Goal: Information Seeking & Learning: Find specific fact

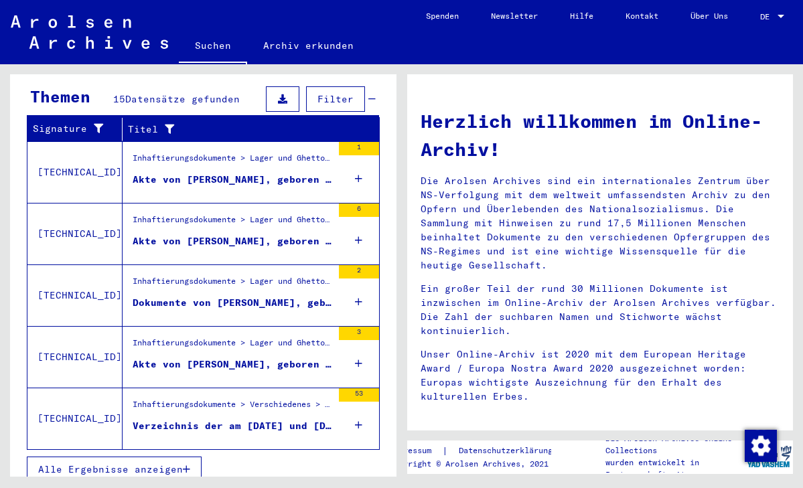
scroll to position [449, 0]
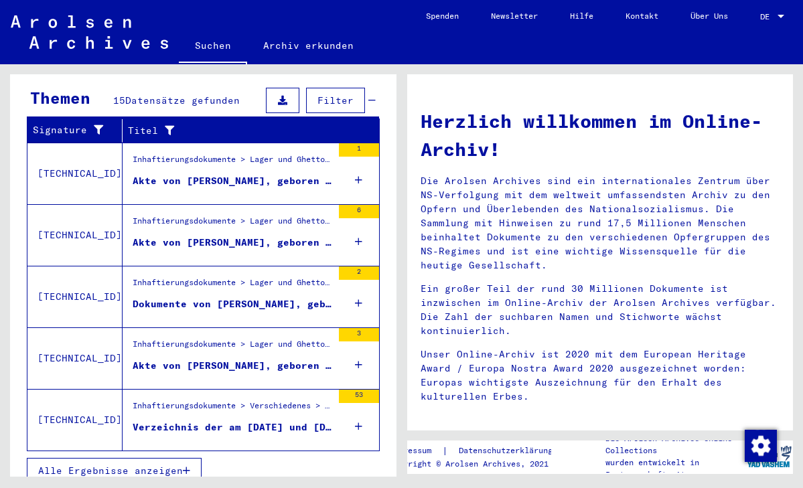
click at [208, 421] on div "Verzeichnis der am [DATE] und [DATE] von [GEOGRAPHIC_DATA] nach [GEOGRAPHIC_DAT…" at bounding box center [233, 428] width 200 height 14
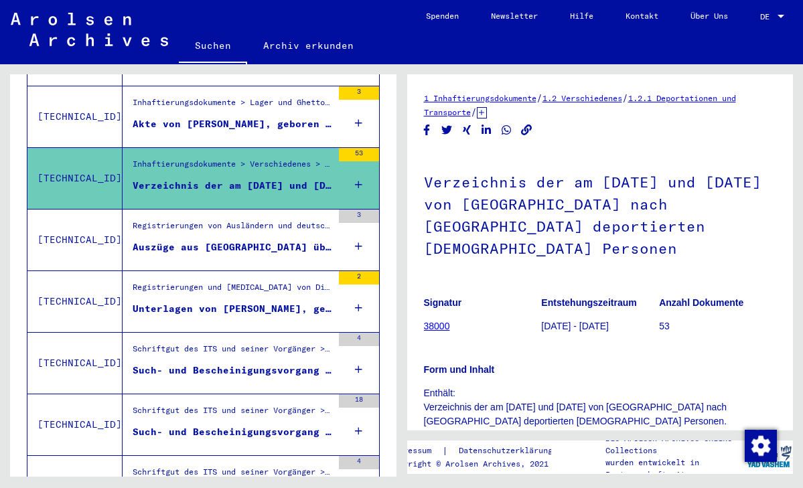
click at [275, 240] on div "Auszüge aus [GEOGRAPHIC_DATA] über Ausländer, die bei [PERSON_NAME] in [GEOGRAP…" at bounding box center [233, 247] width 200 height 14
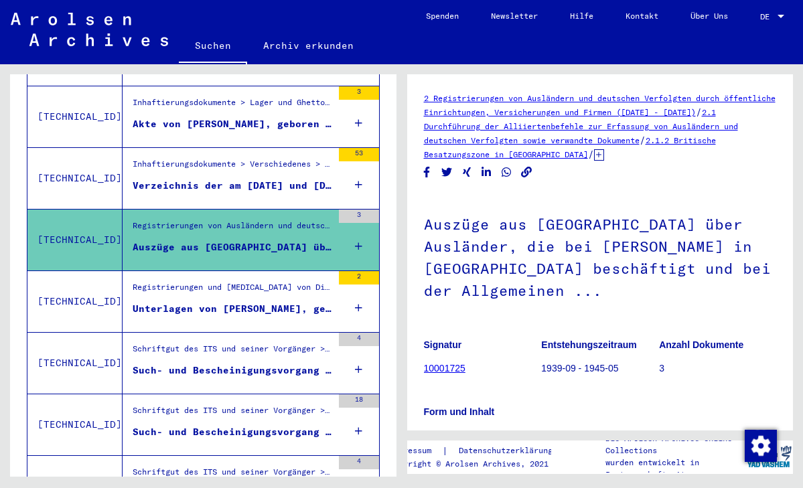
click at [260, 302] on div "Unterlagen von [PERSON_NAME], geboren am [DEMOGRAPHIC_DATA], geboren in [GEOGRA…" at bounding box center [233, 309] width 200 height 14
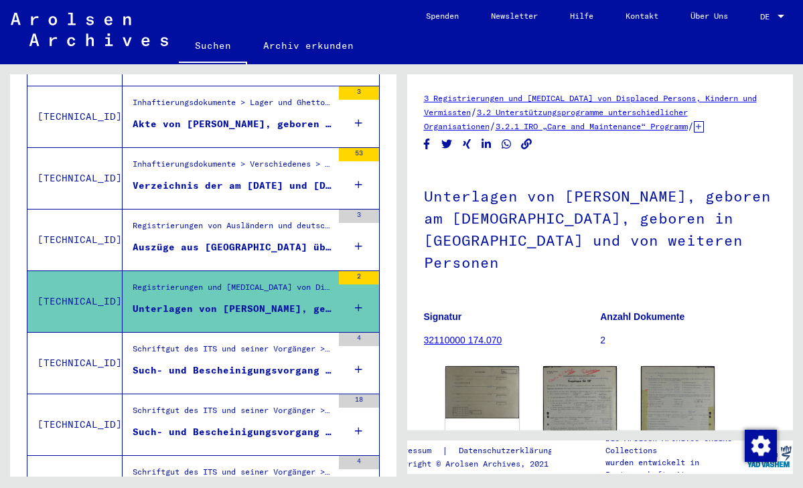
click at [256, 364] on div "Such- und Bescheinigungsvorgang Nr. 1.174.298 für [PERSON_NAME] geboren [DEMOGR…" at bounding box center [233, 371] width 200 height 14
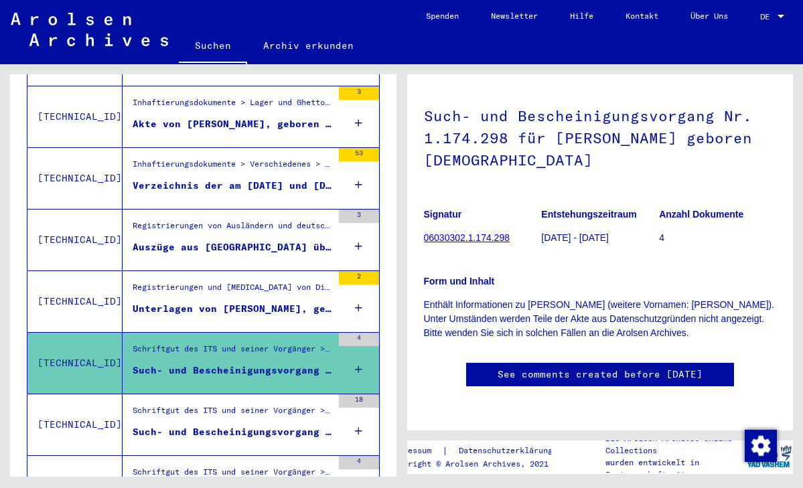
scroll to position [246, 0]
click at [278, 425] on div "Such- und Bescheinigungsvorgang Nr. 1.179.362 für [PERSON_NAME] geboren [DEMOGR…" at bounding box center [233, 432] width 200 height 14
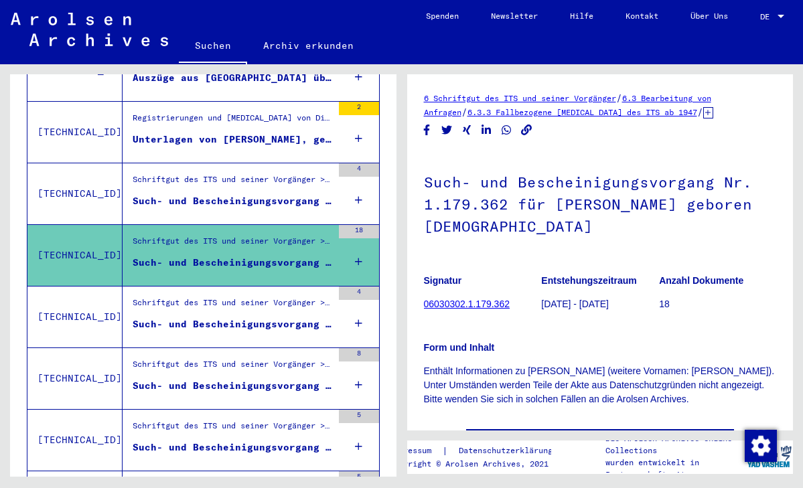
scroll to position [620, 0]
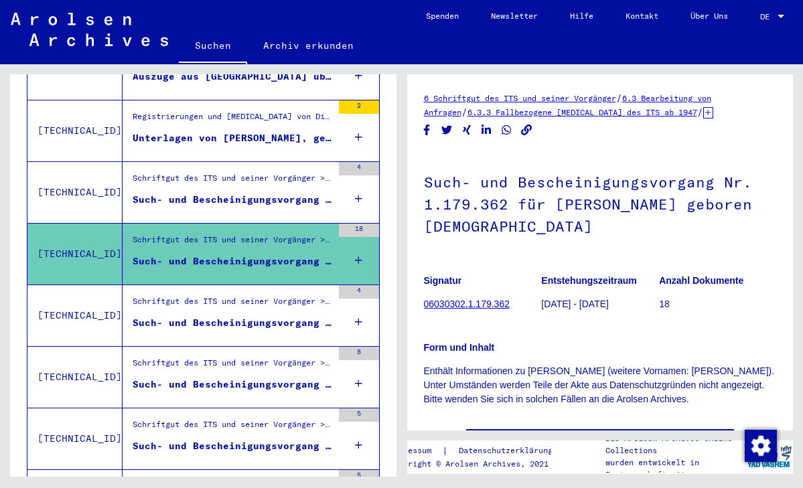
click at [222, 316] on div "Such- und Bescheinigungsvorgang Nr. 1.294.480 für [PERSON_NAME] geboren [DEMOGR…" at bounding box center [233, 323] width 200 height 14
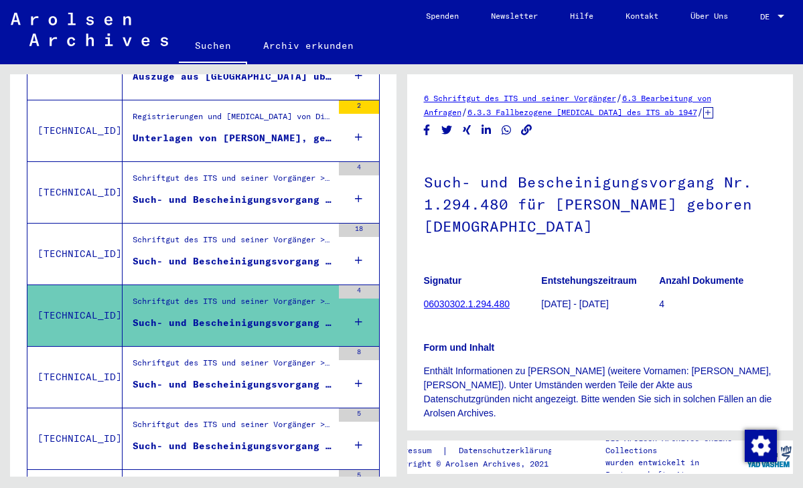
click at [221, 378] on div "Such- und Bescheinigungsvorgang Nr. 257.770 für [PERSON_NAME] geboren [DEMOGRAP…" at bounding box center [233, 385] width 200 height 14
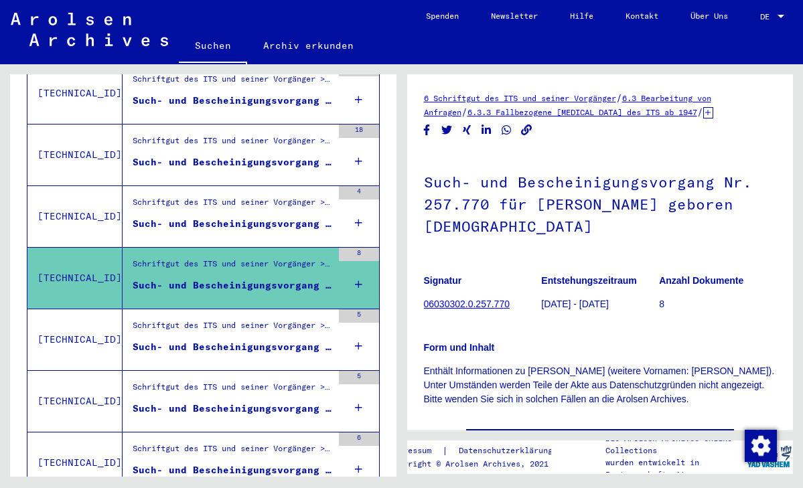
scroll to position [742, 0]
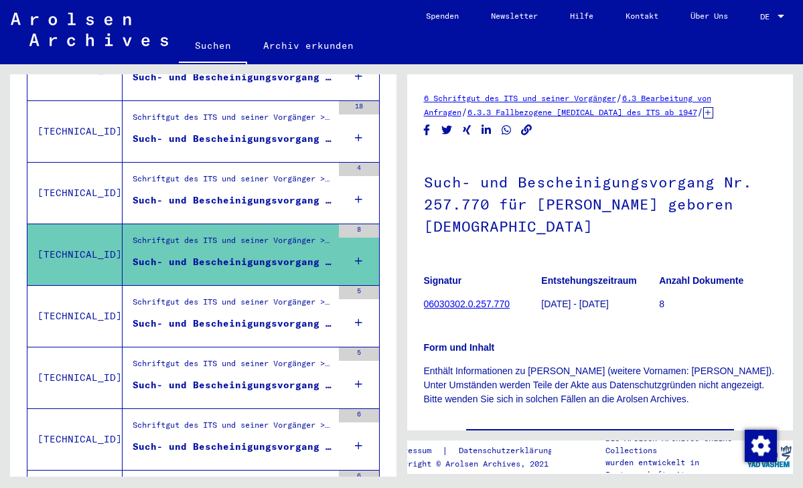
click at [234, 317] on div "Such- und Bescheinigungsvorgang Nr. 272.886 für [PERSON_NAME] geboren [DEMOGRAP…" at bounding box center [233, 324] width 200 height 14
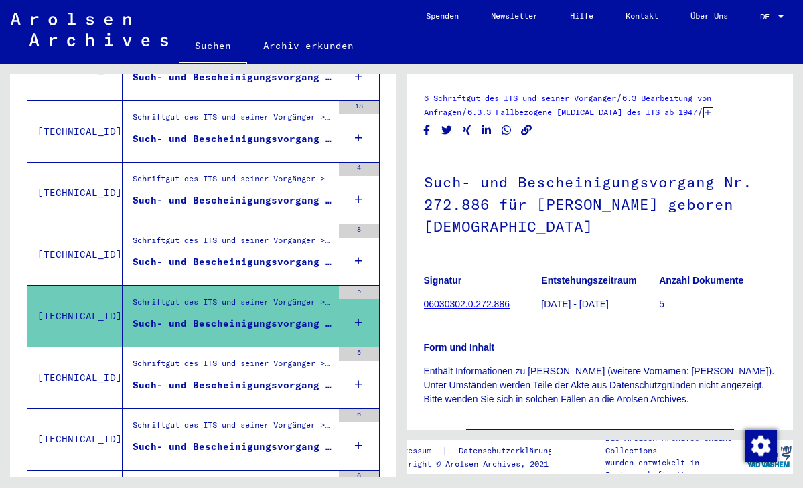
click at [222, 362] on figure "Schriftgut des ITS und seiner Vorgänger > Bearbeitung von Anfragen > Fallbezoge…" at bounding box center [233, 368] width 200 height 20
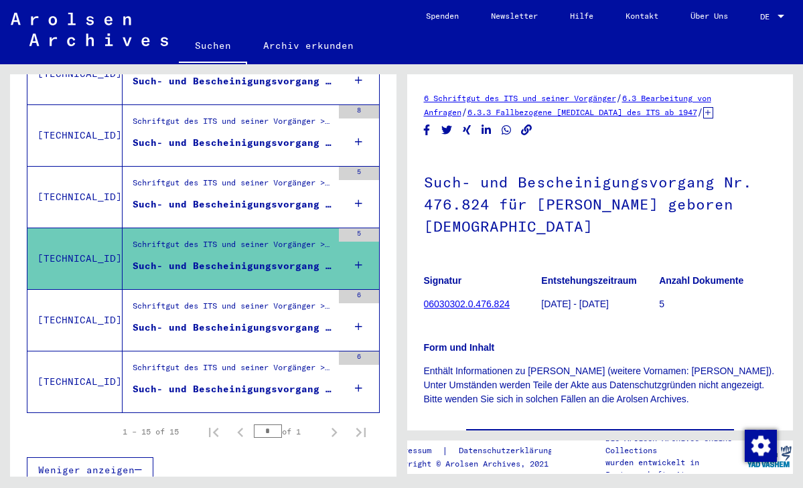
scroll to position [861, 0]
click at [237, 321] on div "Such- und Bescheinigungsvorgang Nr. 698.834 für [PERSON_NAME] geboren [DEMOGRAP…" at bounding box center [233, 328] width 200 height 14
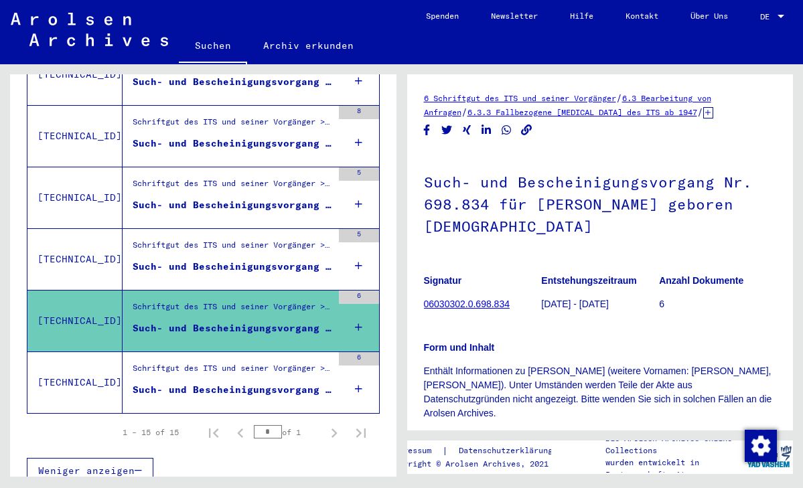
click at [222, 383] on div "Such- und Bescheinigungsvorgang Nr. 837.360 für [PERSON_NAME] geboren [DEMOGRAP…" at bounding box center [233, 390] width 200 height 14
